Goal: Transaction & Acquisition: Purchase product/service

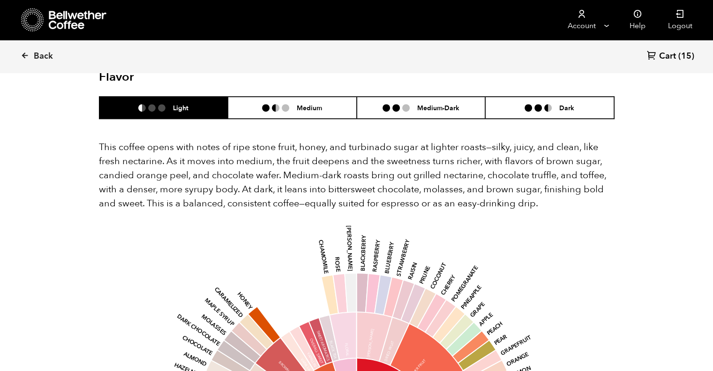
scroll to position [592, 0]
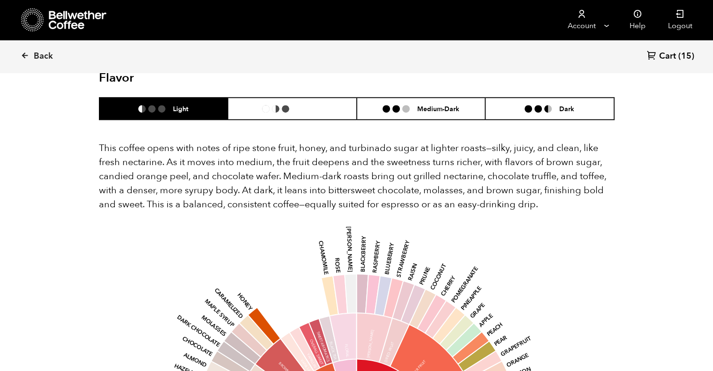
click at [319, 97] on li "Medium" at bounding box center [292, 108] width 129 height 22
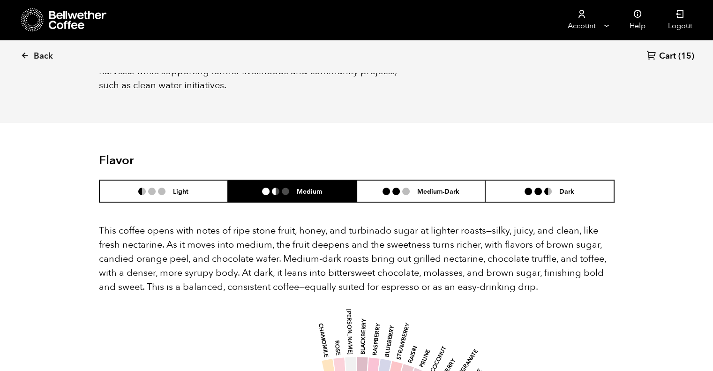
scroll to position [492, 0]
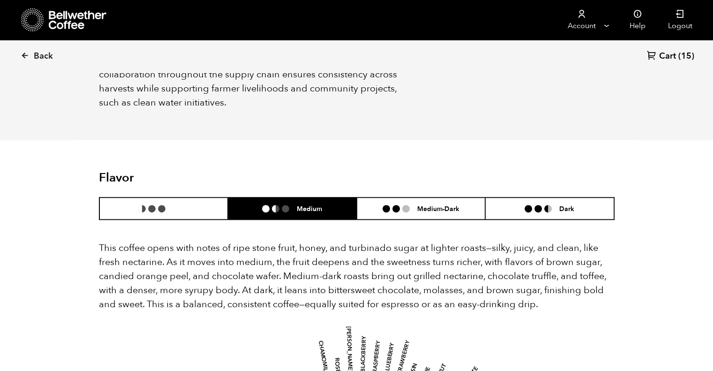
click at [202, 197] on li "Light" at bounding box center [163, 208] width 129 height 22
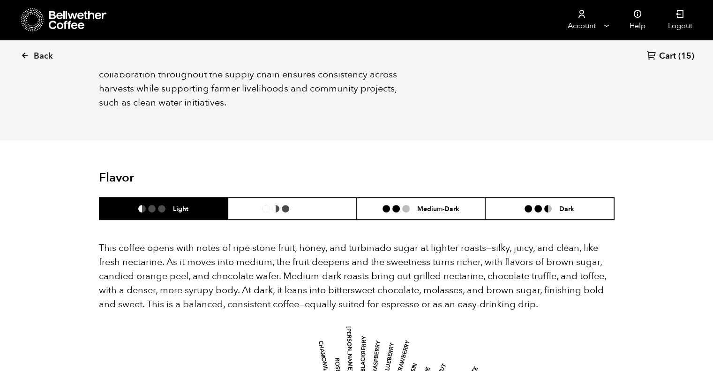
click at [292, 205] on ul at bounding box center [279, 208] width 35 height 7
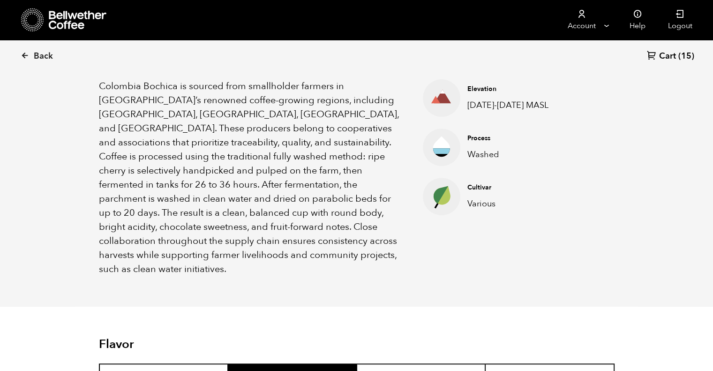
scroll to position [0, 0]
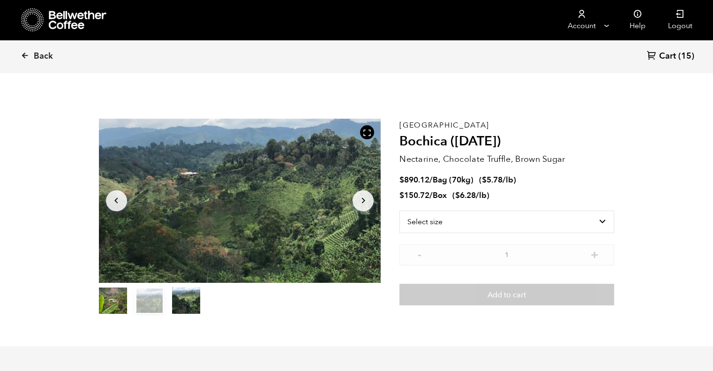
click at [26, 50] on link "Back" at bounding box center [50, 56] width 58 height 32
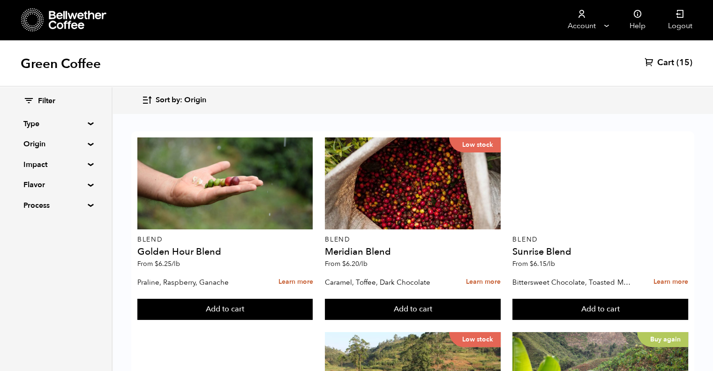
scroll to position [663, 0]
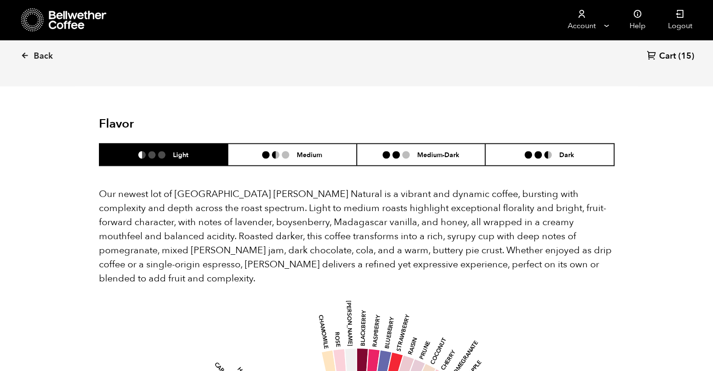
scroll to position [730, 0]
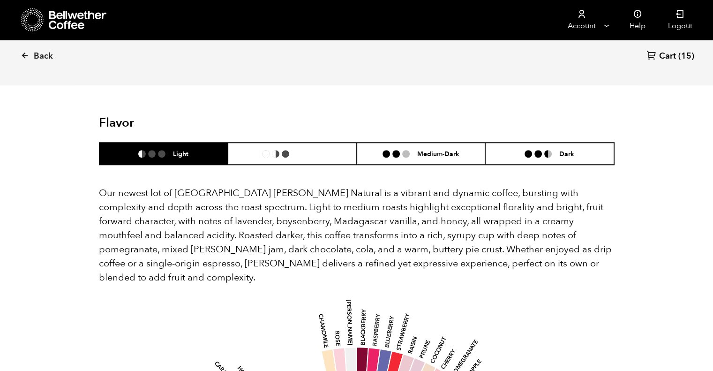
click at [288, 150] on li at bounding box center [285, 153] width 7 height 7
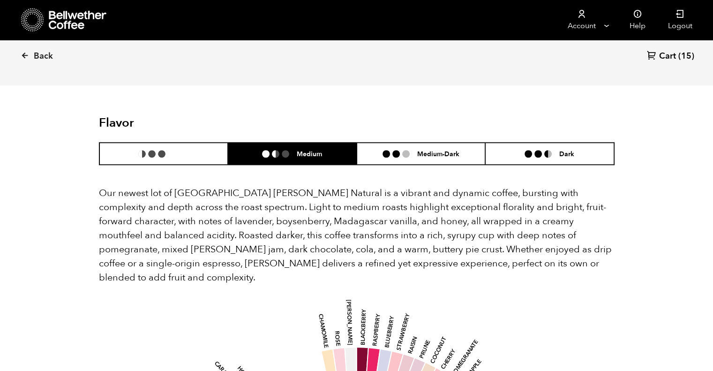
click at [201, 142] on li "Light" at bounding box center [163, 153] width 129 height 22
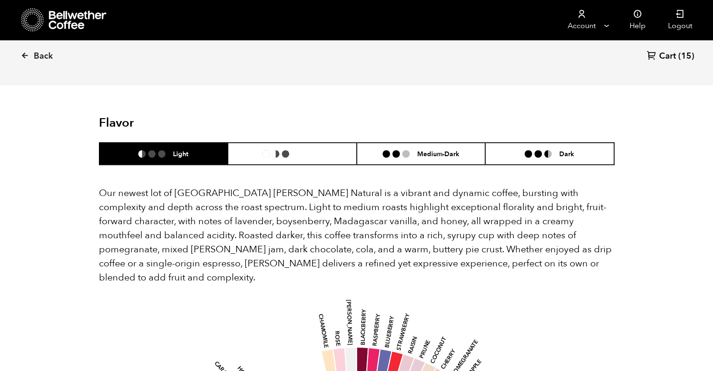
click at [268, 142] on li "Medium" at bounding box center [292, 153] width 129 height 22
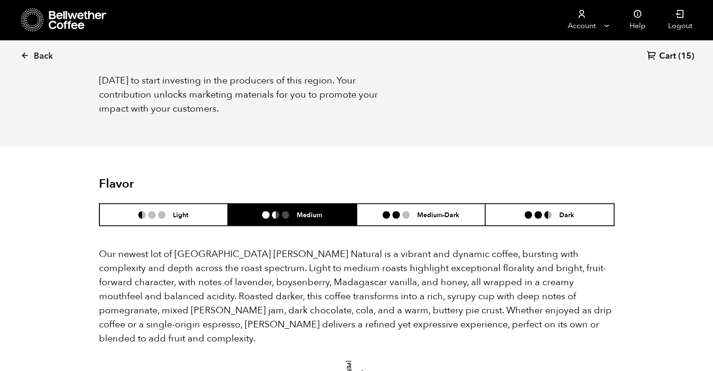
scroll to position [692, 0]
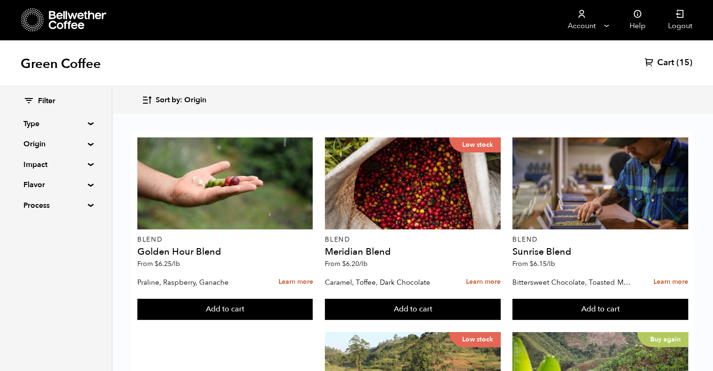
scroll to position [854, 0]
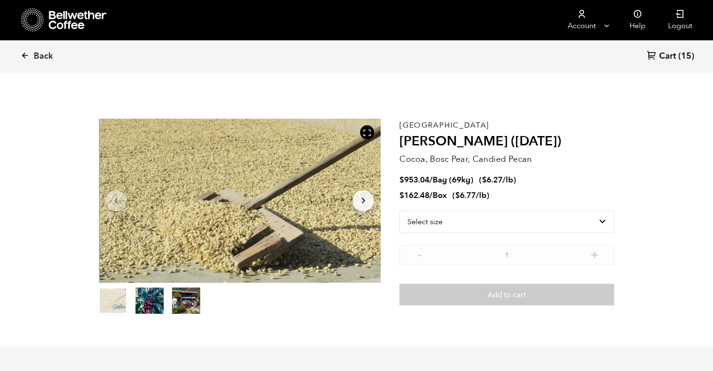
click at [22, 54] on icon at bounding box center [25, 55] width 8 height 8
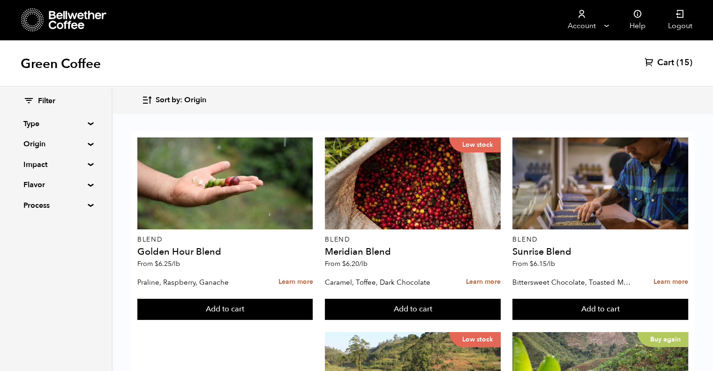
scroll to position [140, 0]
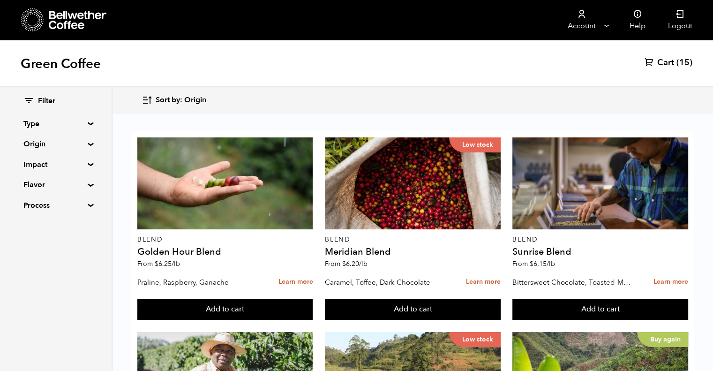
click at [599, 332] on div "Buy again" at bounding box center [600, 378] width 176 height 92
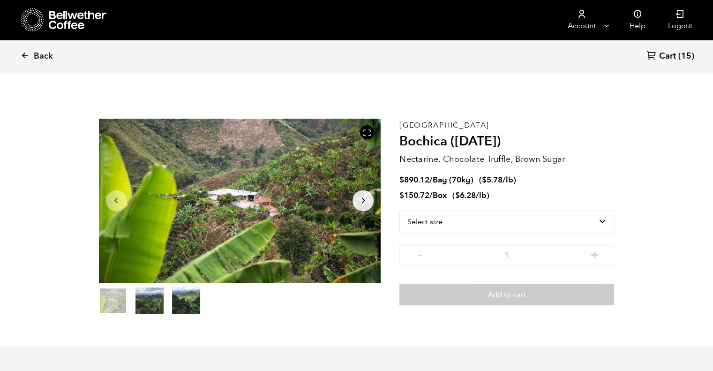
click at [23, 49] on link "Back" at bounding box center [50, 56] width 58 height 32
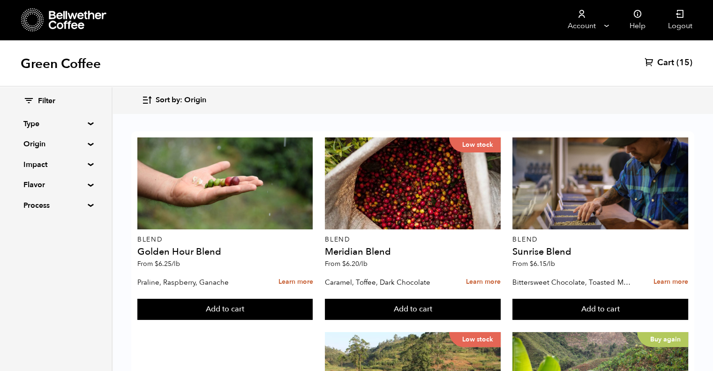
scroll to position [802, 0]
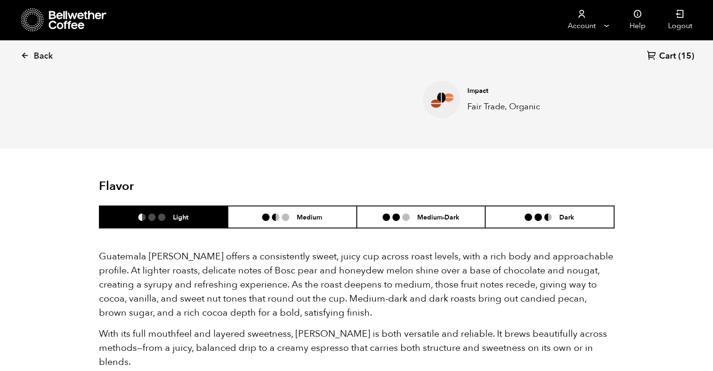
scroll to position [489, 0]
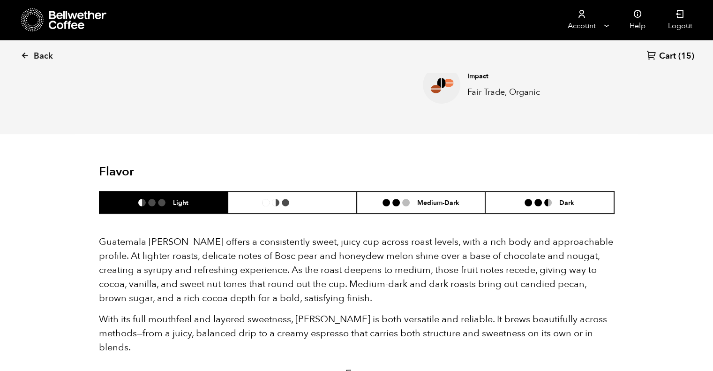
click at [283, 206] on div "Medium" at bounding box center [292, 202] width 60 height 8
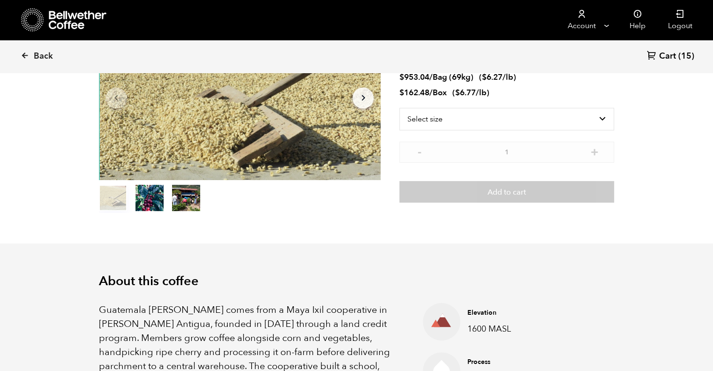
scroll to position [109, 0]
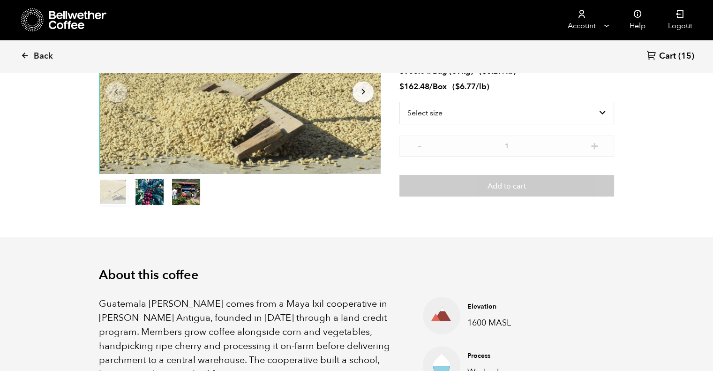
click at [28, 55] on icon at bounding box center [25, 55] width 8 height 8
